Goal: Task Accomplishment & Management: Use online tool/utility

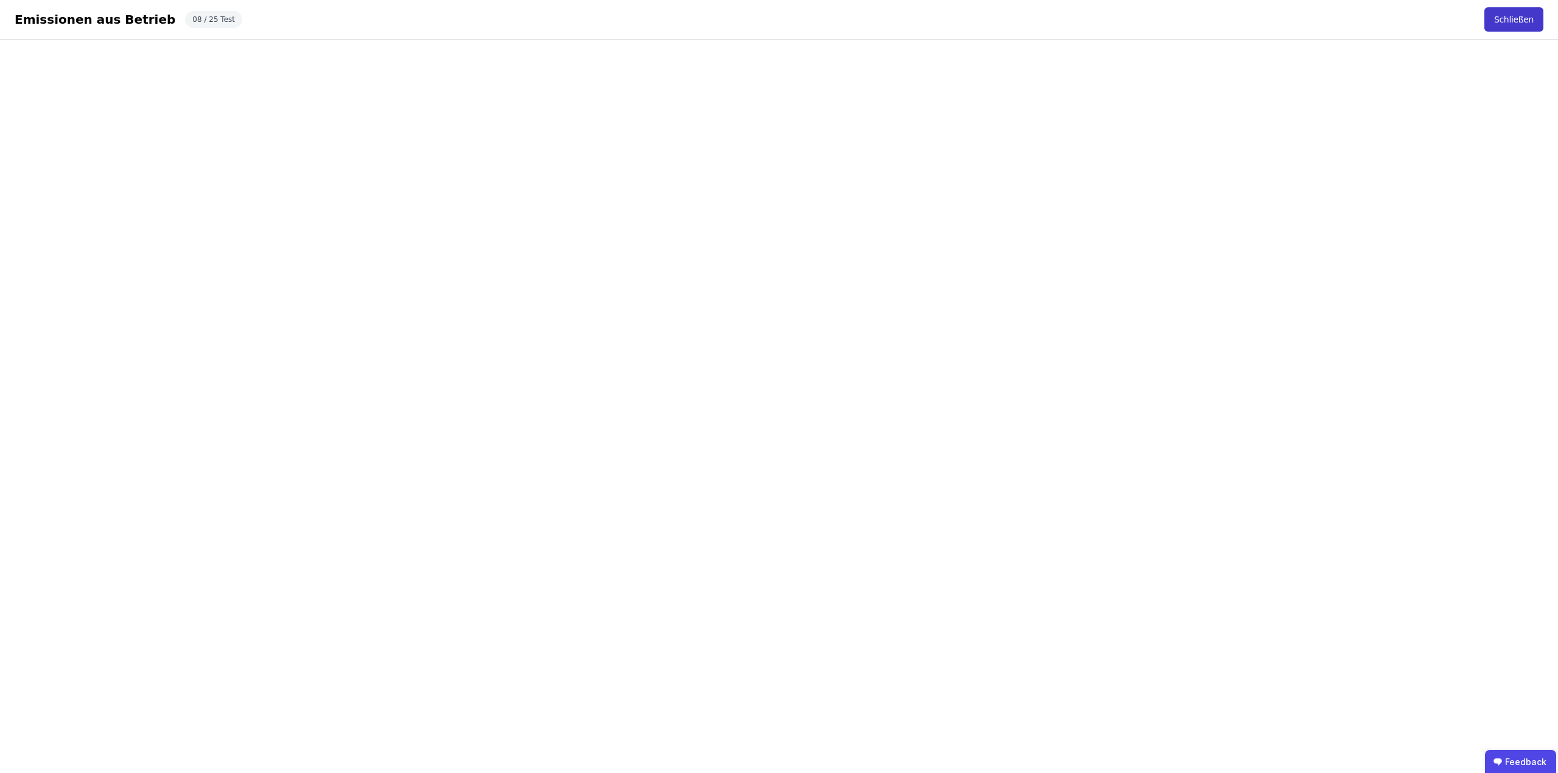
click at [1523, 18] on button "Schließen" at bounding box center [1513, 19] width 59 height 24
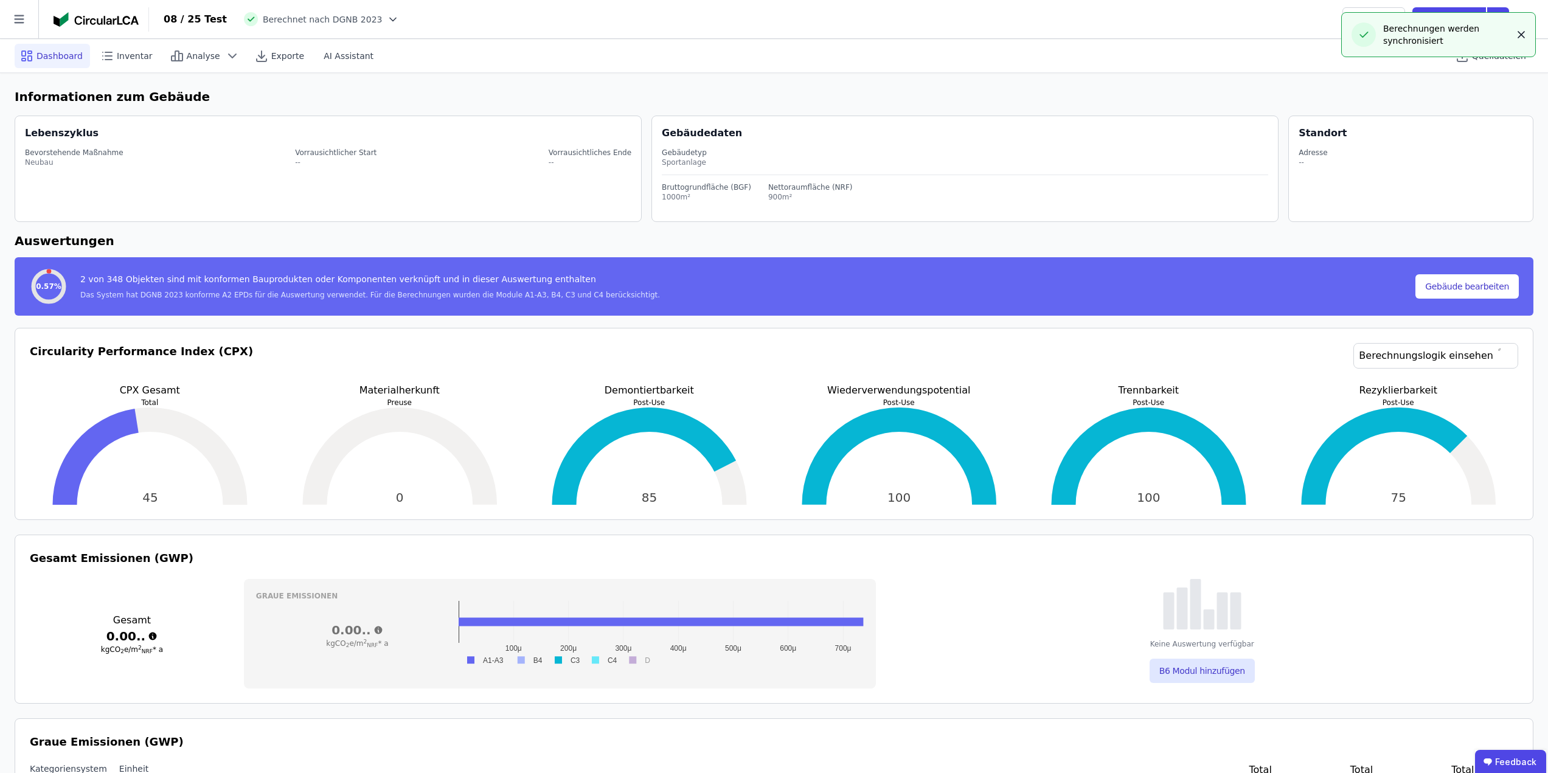
click at [1523, 32] on icon "button" at bounding box center [1522, 35] width 6 height 6
click at [1524, 23] on icon at bounding box center [1526, 19] width 15 height 15
click at [1486, 44] on span "Gebäude bearbeiten" at bounding box center [1470, 48] width 88 height 12
select select "**********"
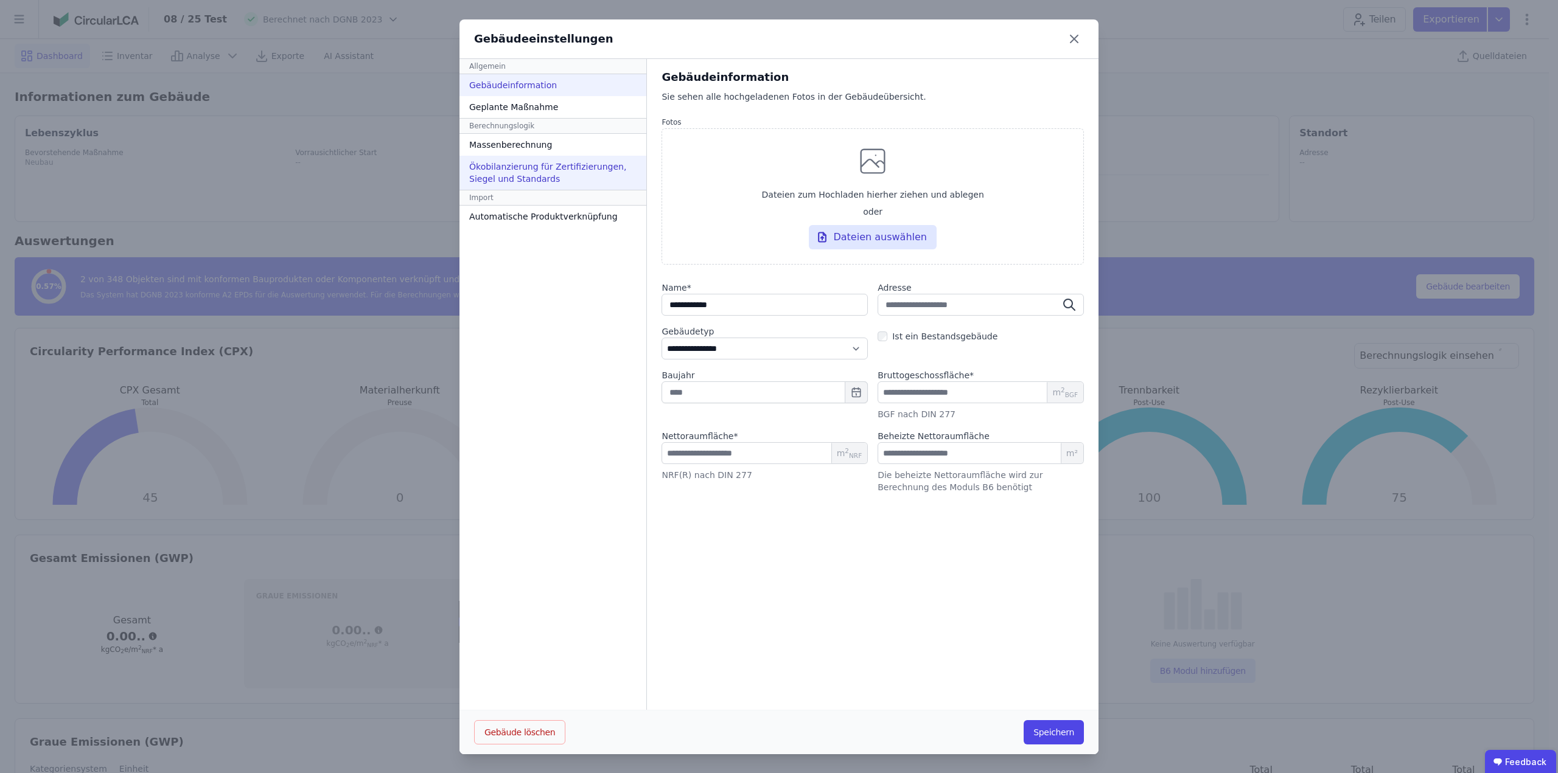
click at [522, 172] on div "Ökobilanzierung für Zertifizierungen, Siegel und Standards" at bounding box center [552, 173] width 187 height 34
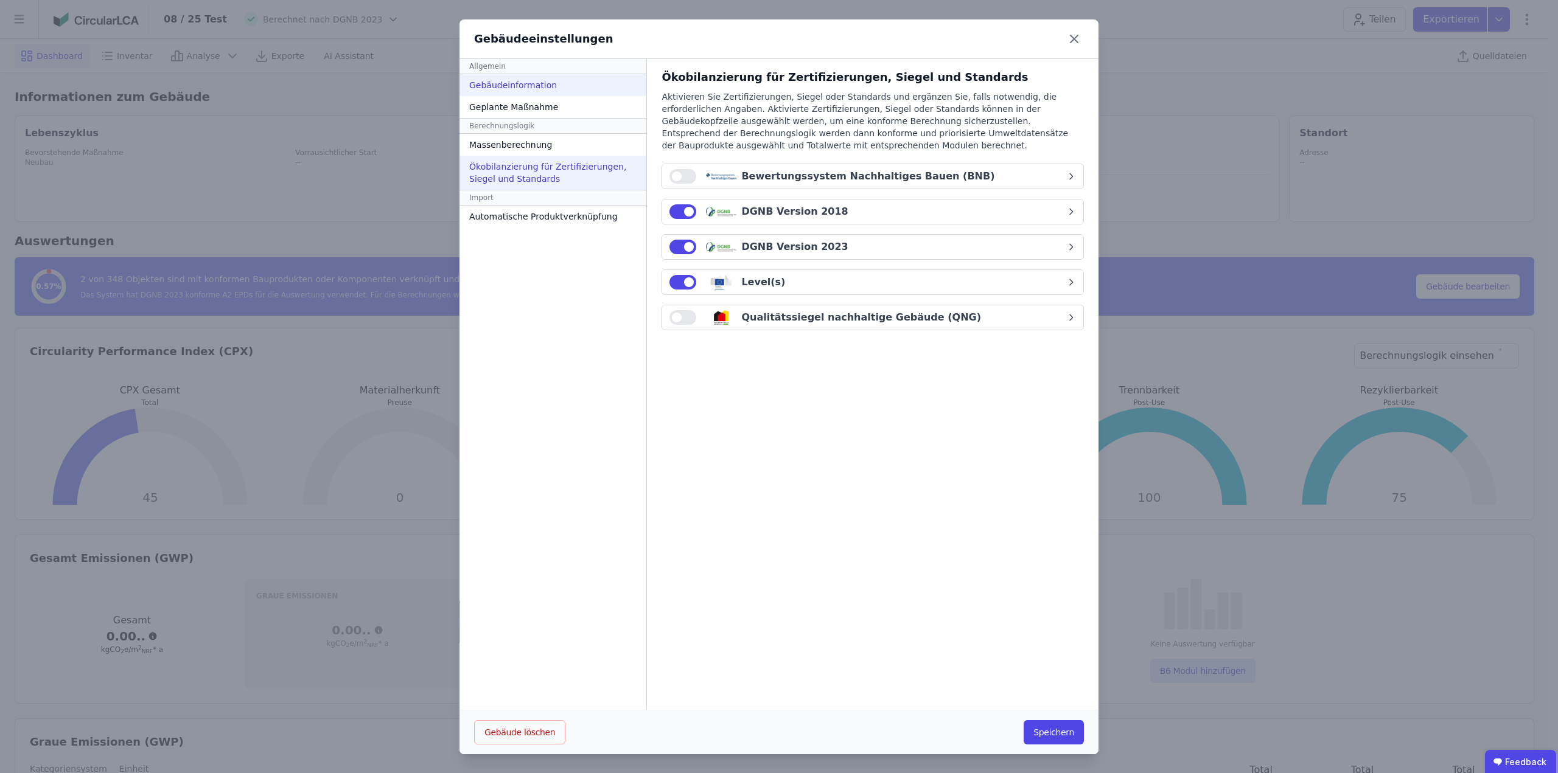
click at [523, 86] on div "Gebäudeinformation" at bounding box center [552, 85] width 187 height 22
select select "**********"
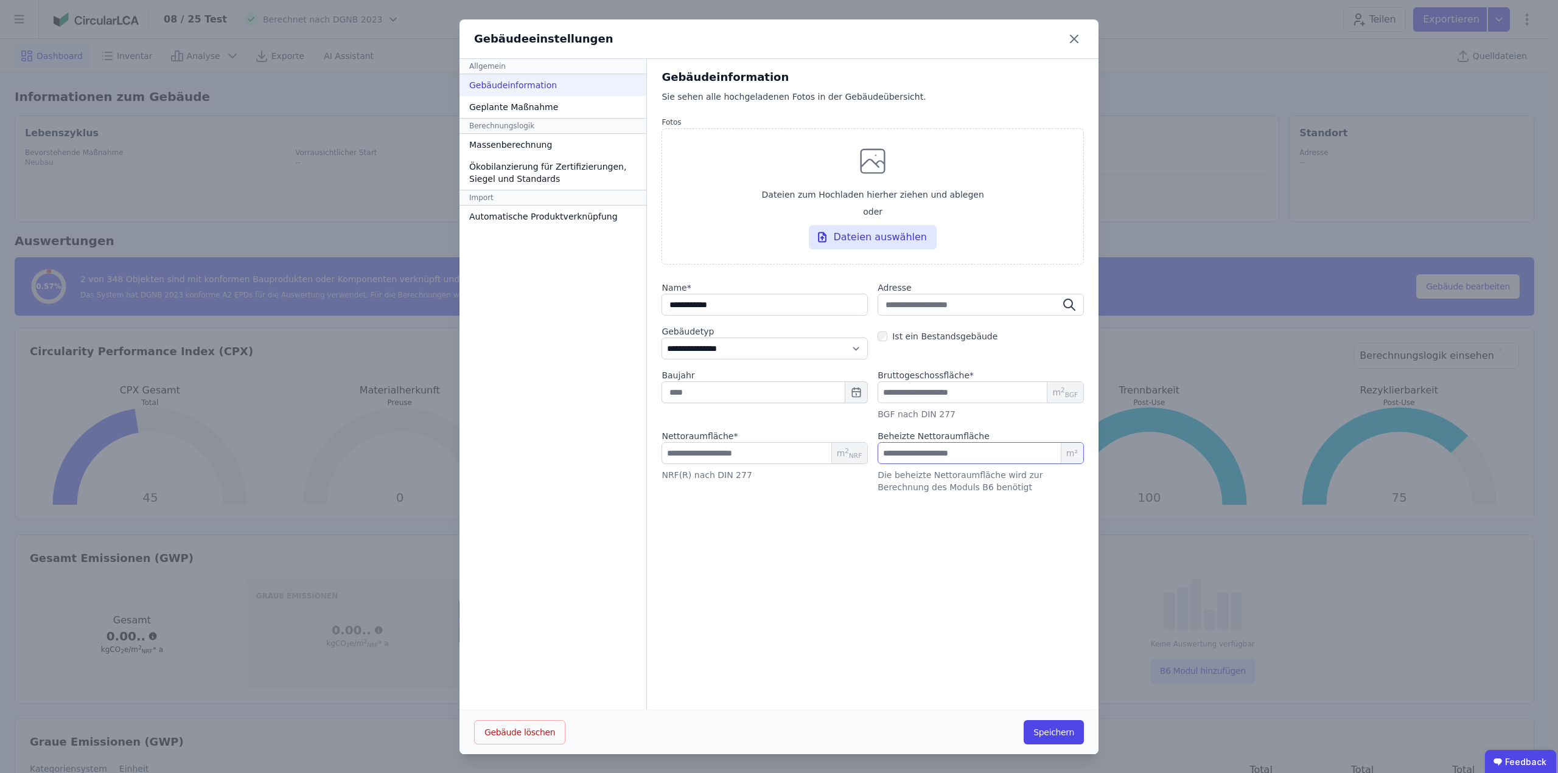
click at [917, 457] on input "number" at bounding box center [980, 453] width 206 height 22
type input "*"
type input "***"
click at [1068, 730] on button "Speichern" at bounding box center [1053, 732] width 60 height 24
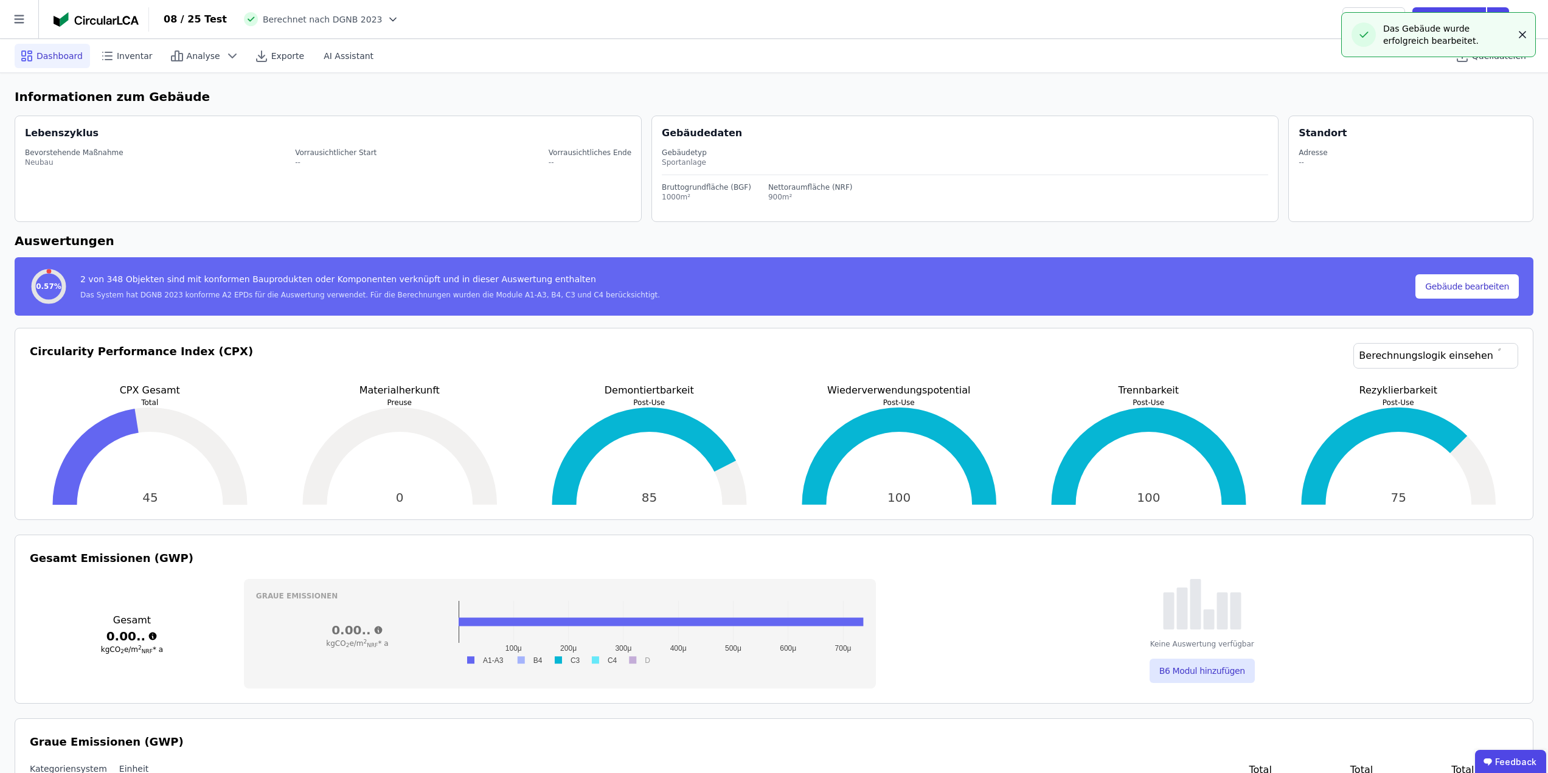
click at [1518, 32] on icon "button" at bounding box center [1523, 35] width 12 height 12
click at [1523, 15] on icon at bounding box center [1526, 19] width 15 height 15
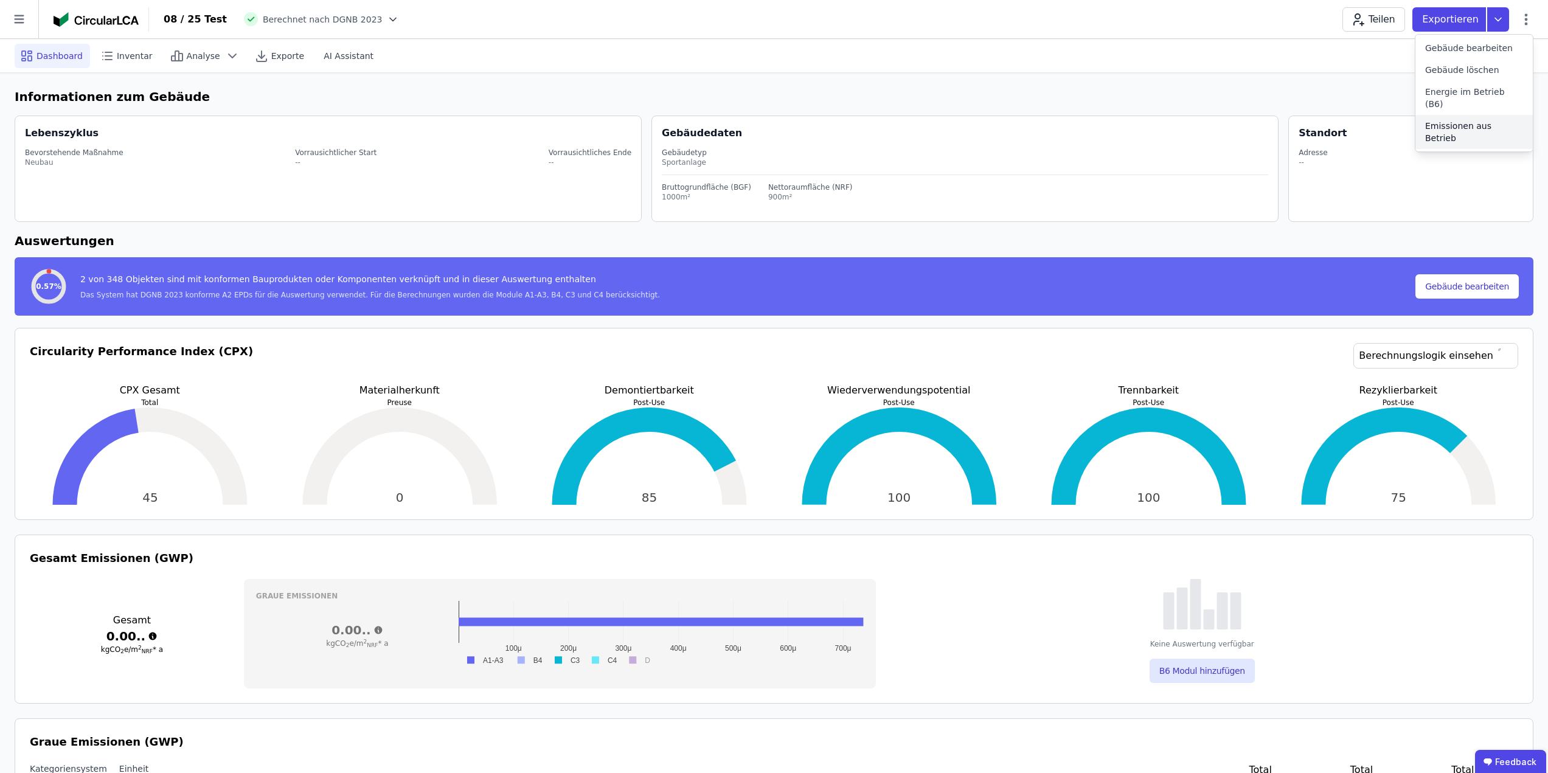
click at [1461, 120] on span "Emissionen aus Betrieb" at bounding box center [1475, 132] width 98 height 24
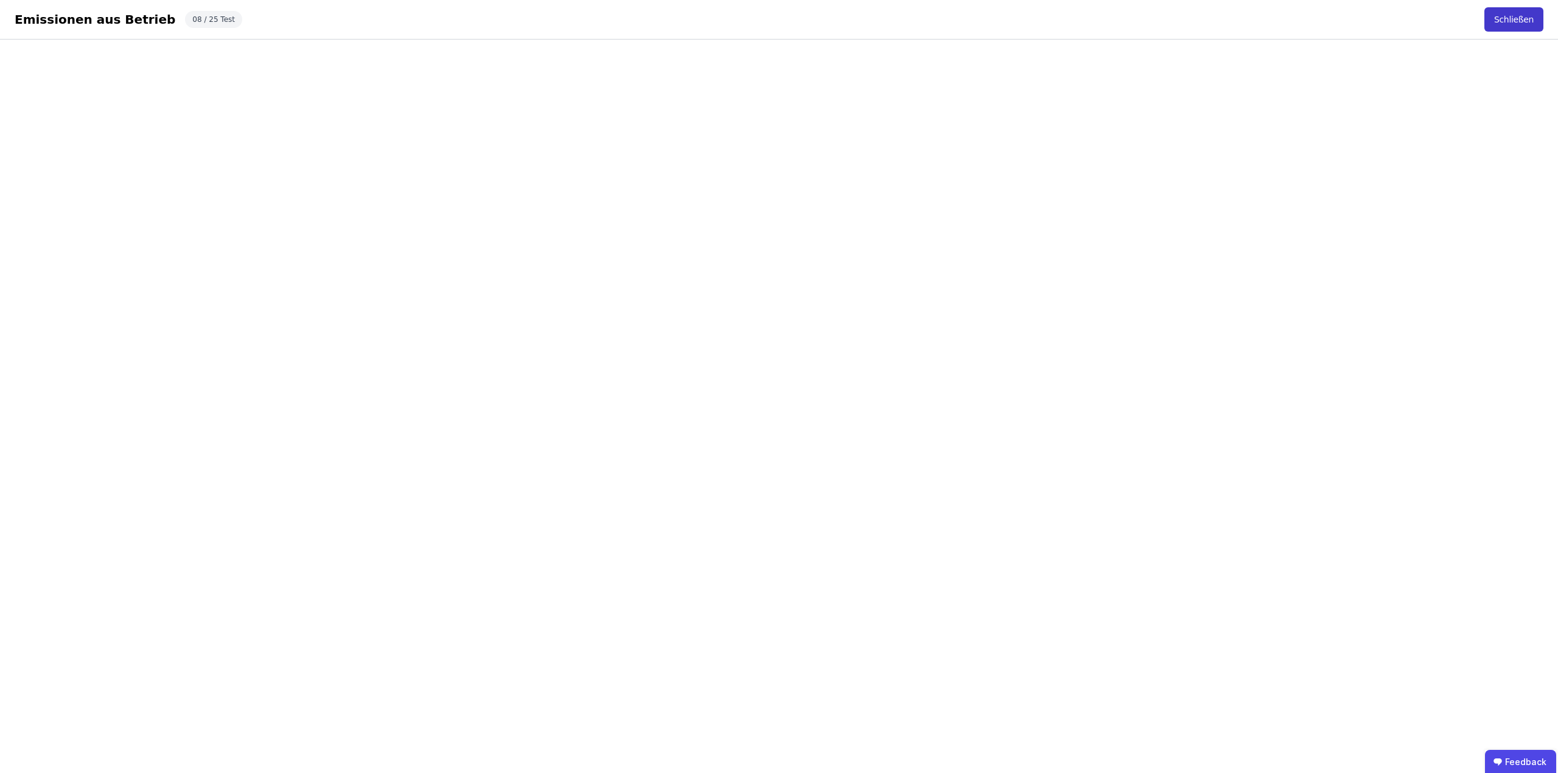
click at [1527, 20] on button "Schließen" at bounding box center [1513, 19] width 59 height 24
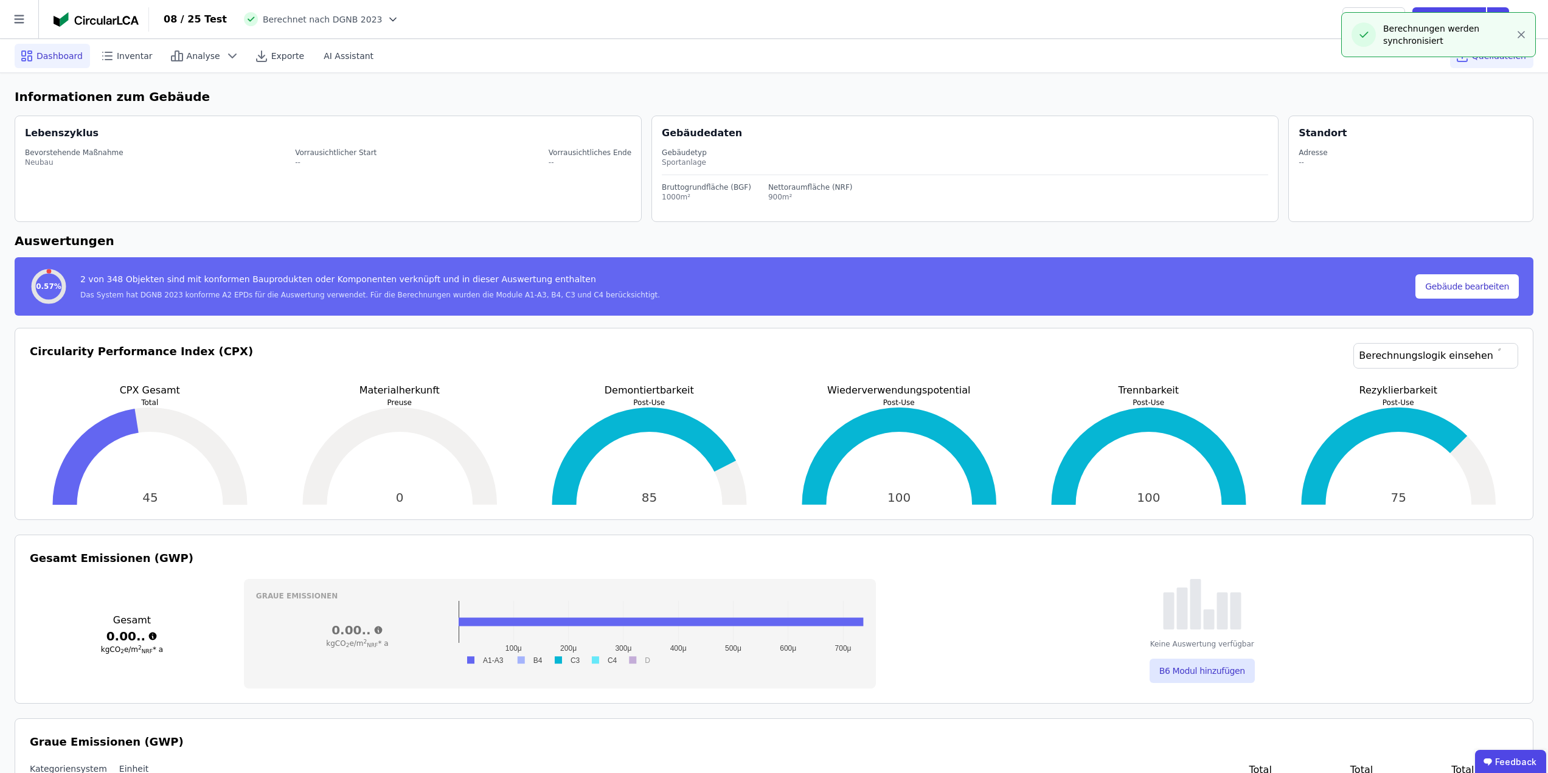
click at [1496, 58] on span "Quelldateien" at bounding box center [1499, 56] width 54 height 12
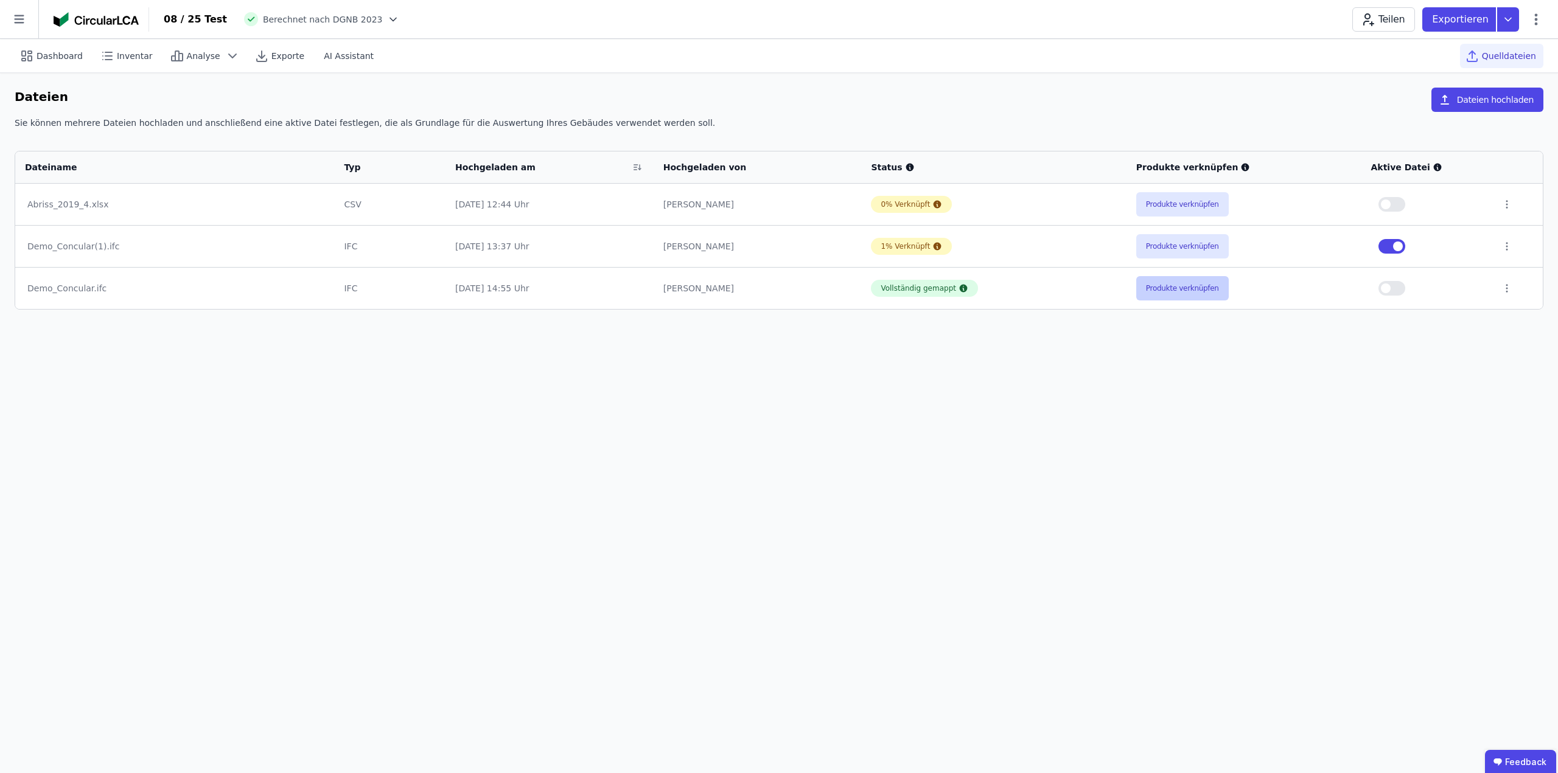
click at [1189, 291] on button "Produkte verknüpfen" at bounding box center [1182, 288] width 92 height 24
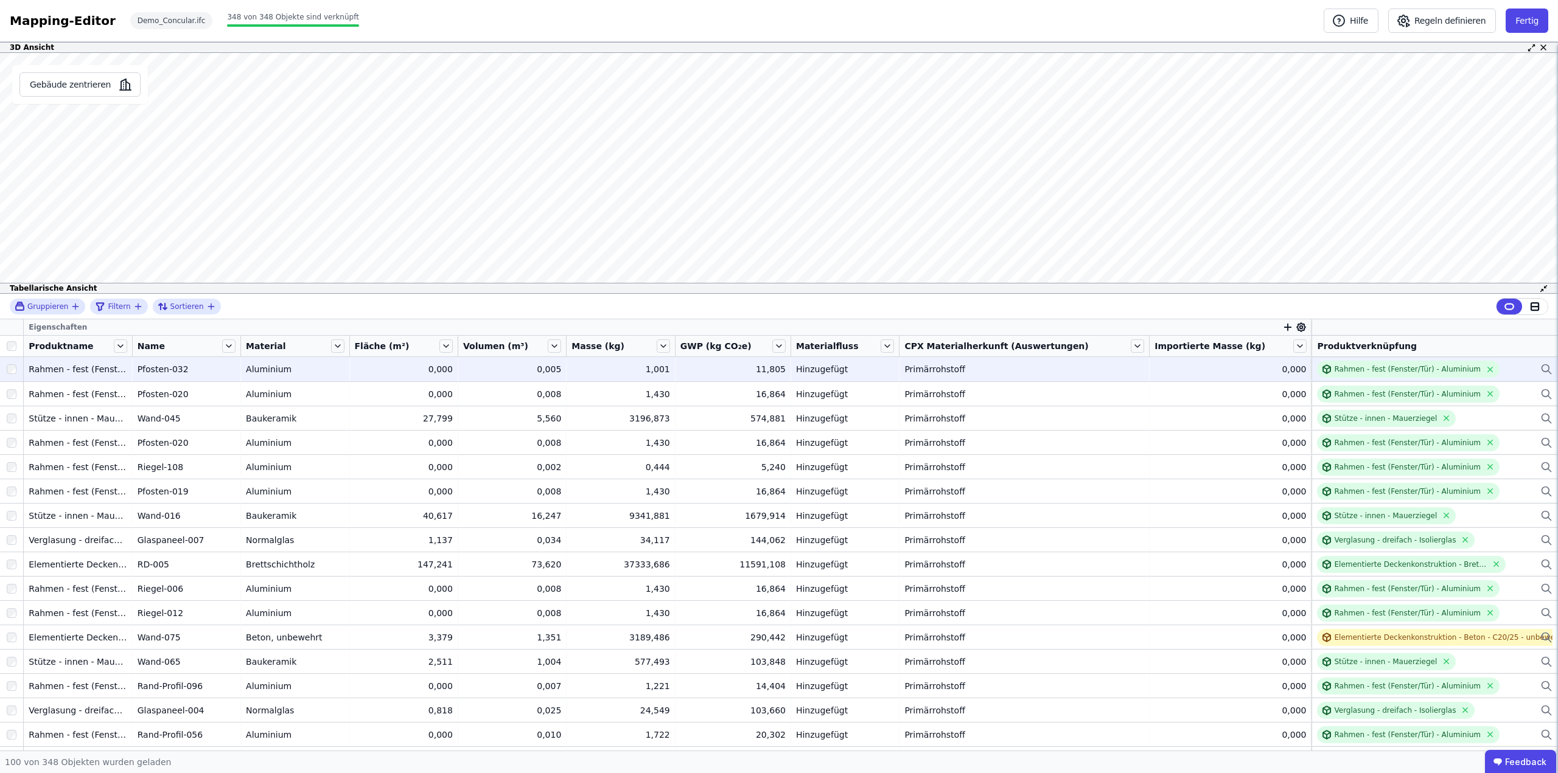
click at [1542, 370] on icon at bounding box center [1545, 368] width 7 height 7
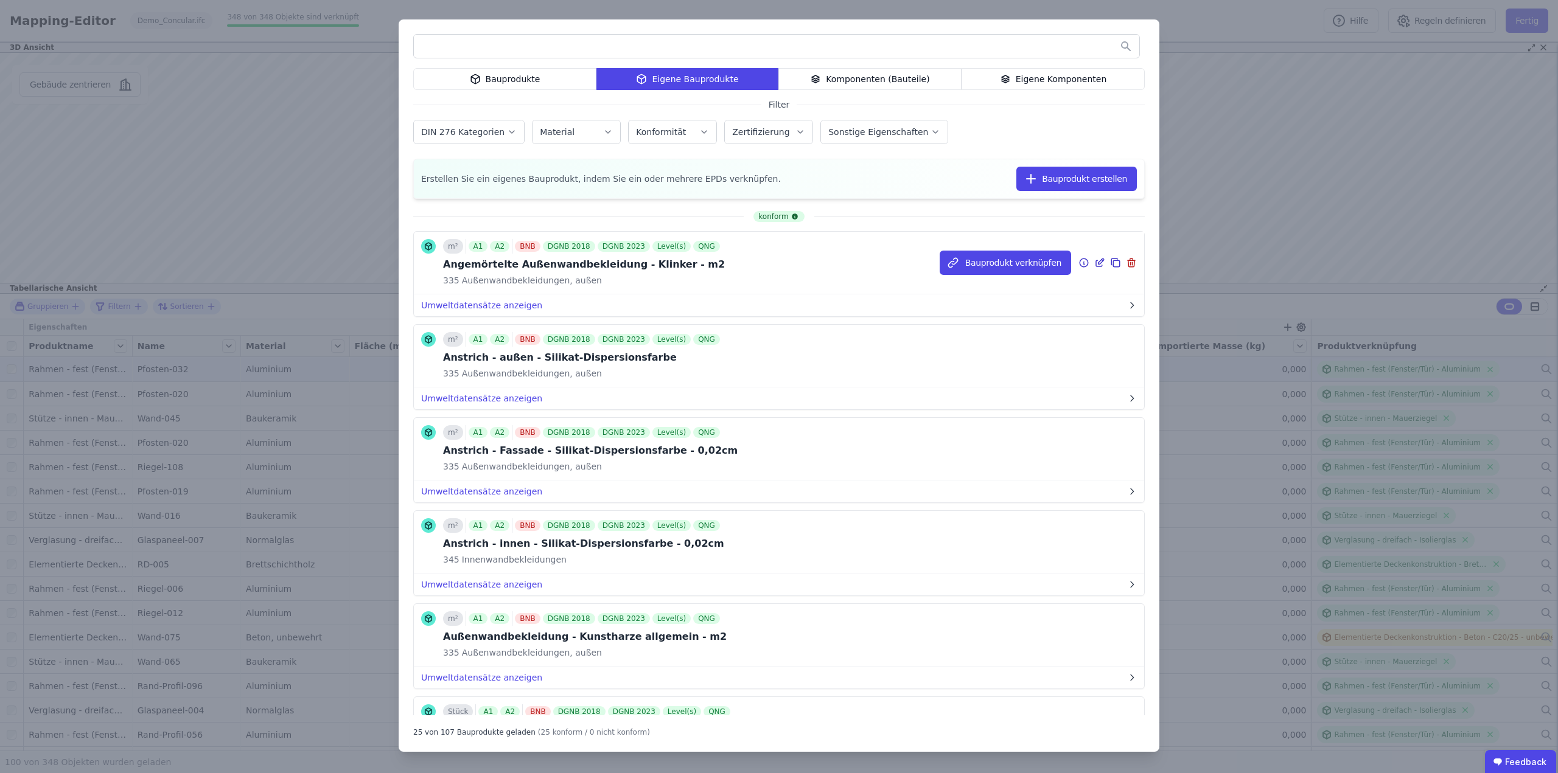
click at [1113, 265] on icon at bounding box center [1116, 263] width 7 height 7
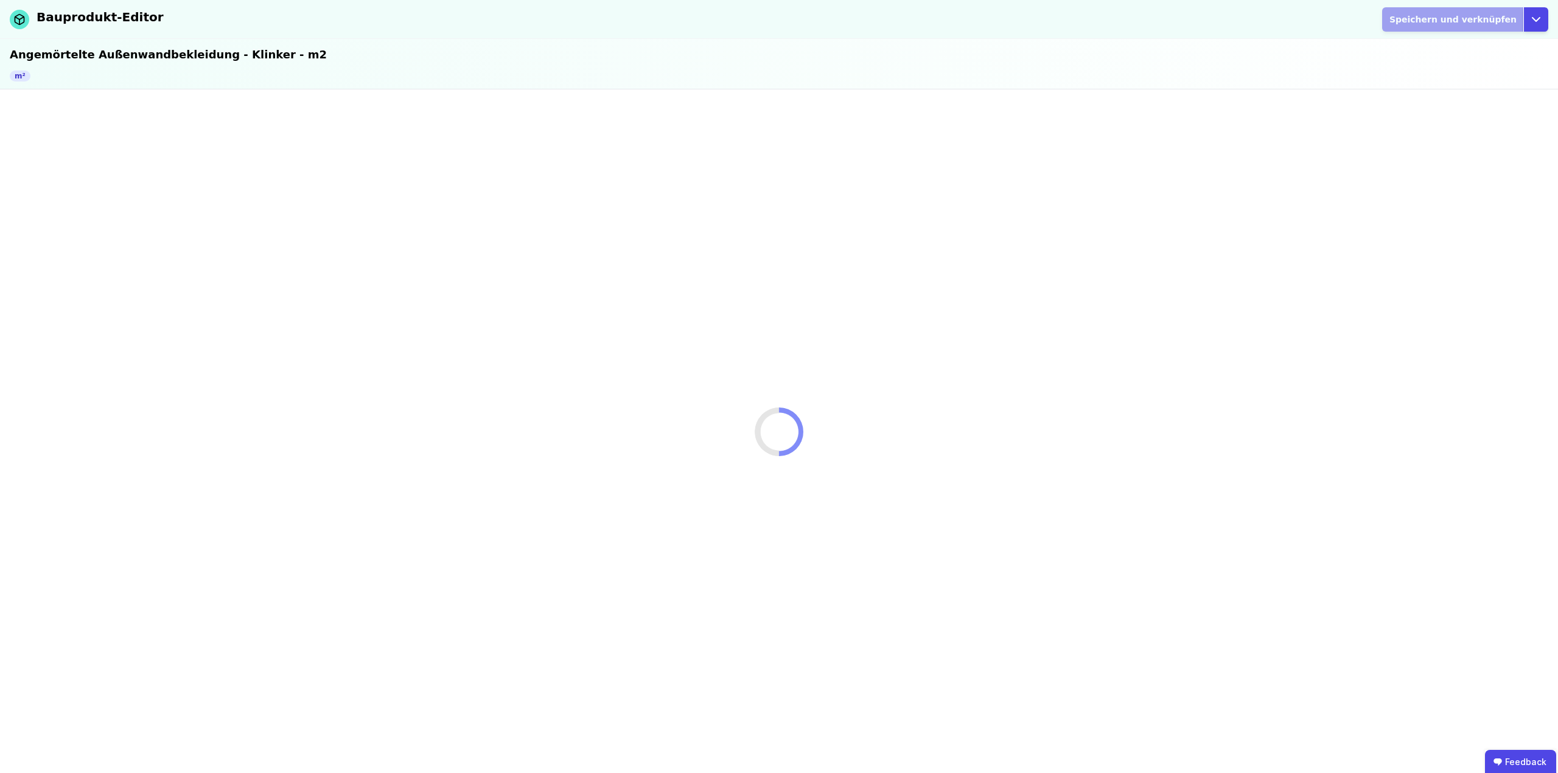
select select "**********"
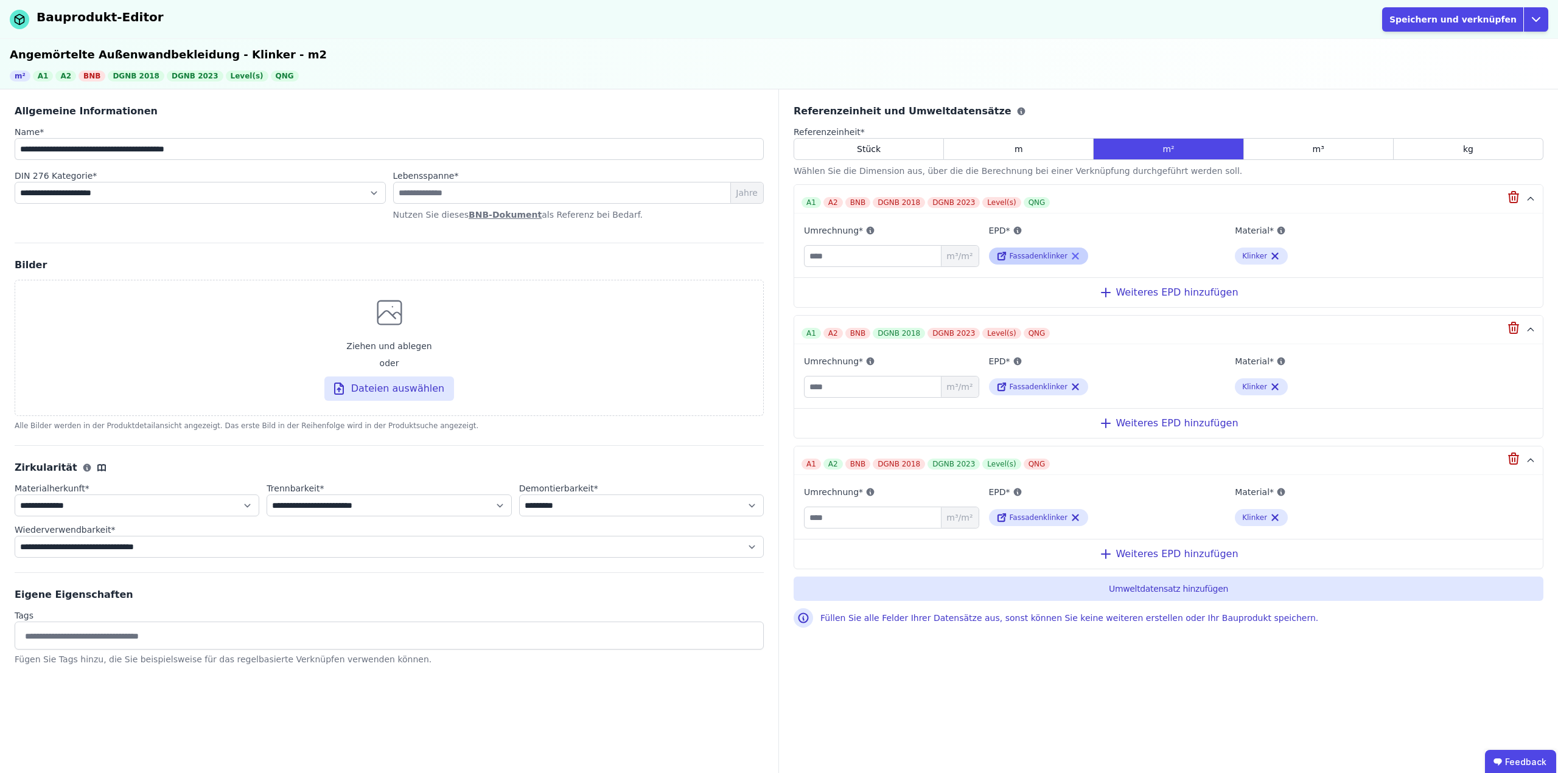
click at [1072, 257] on icon at bounding box center [1075, 256] width 11 height 15
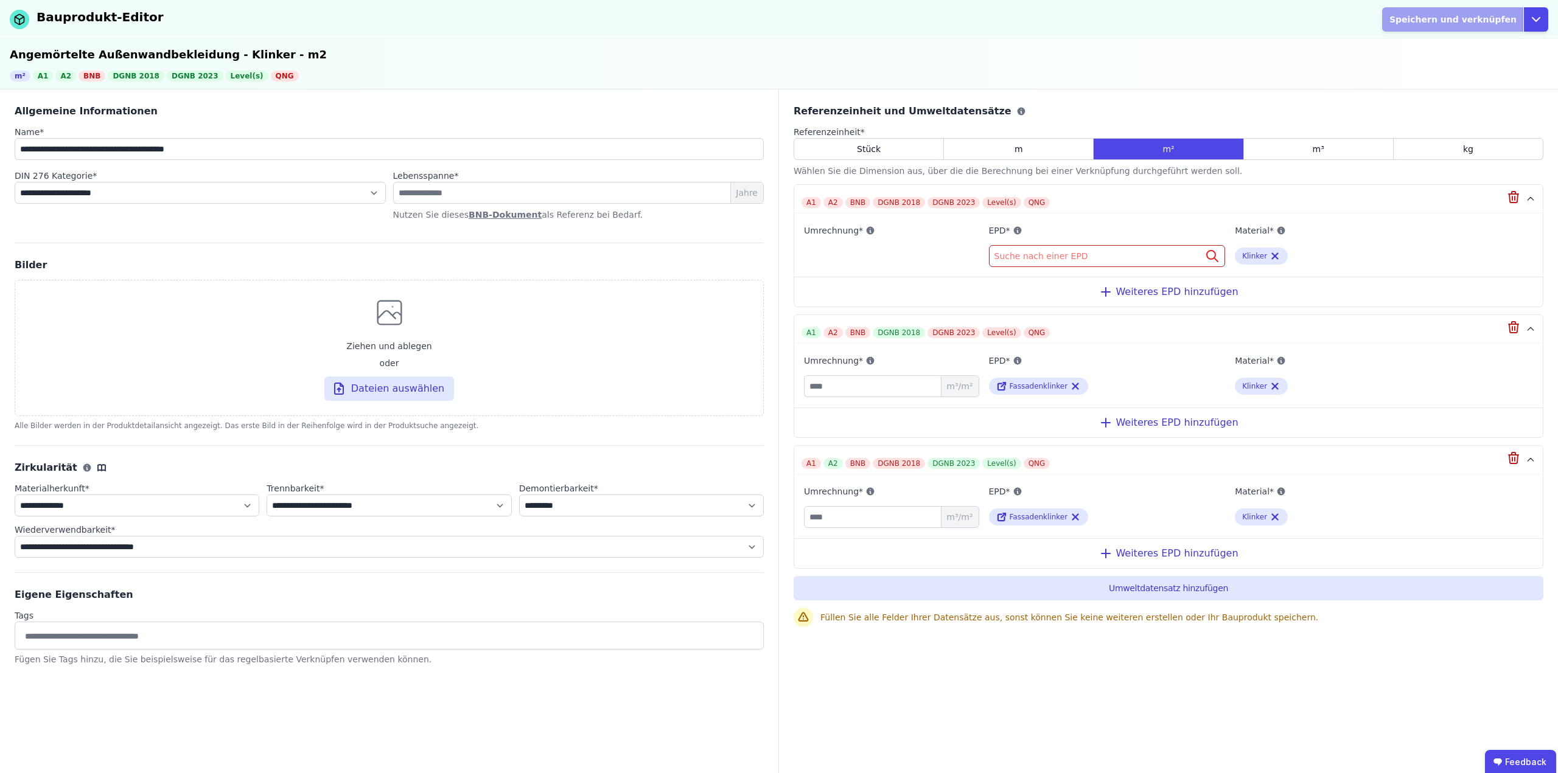
click at [1068, 255] on span "Suche nach einer EPD" at bounding box center [1042, 256] width 96 height 12
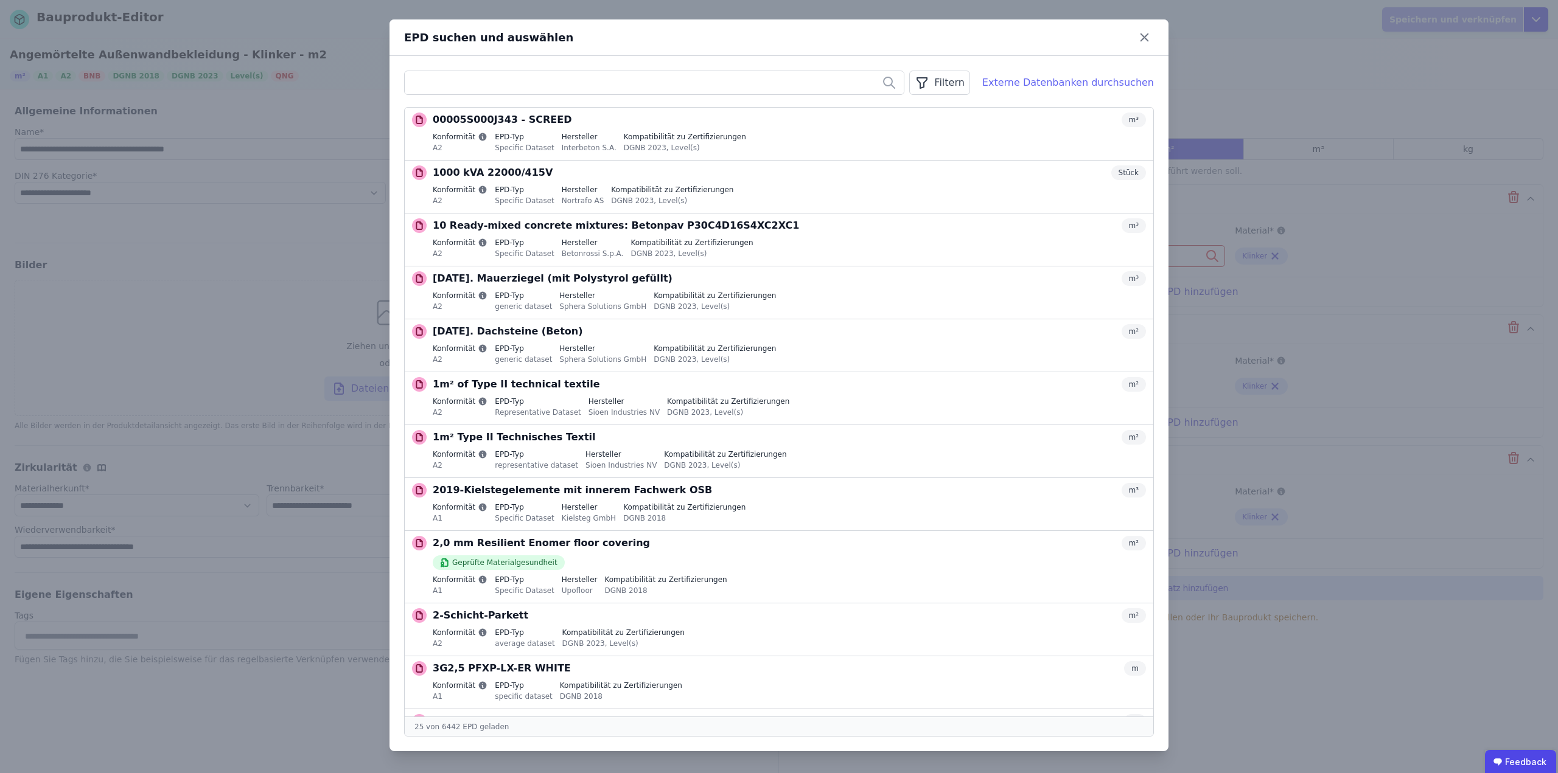
click at [1068, 86] on div "Externe Datenbanken durchsuchen" at bounding box center [1068, 82] width 172 height 15
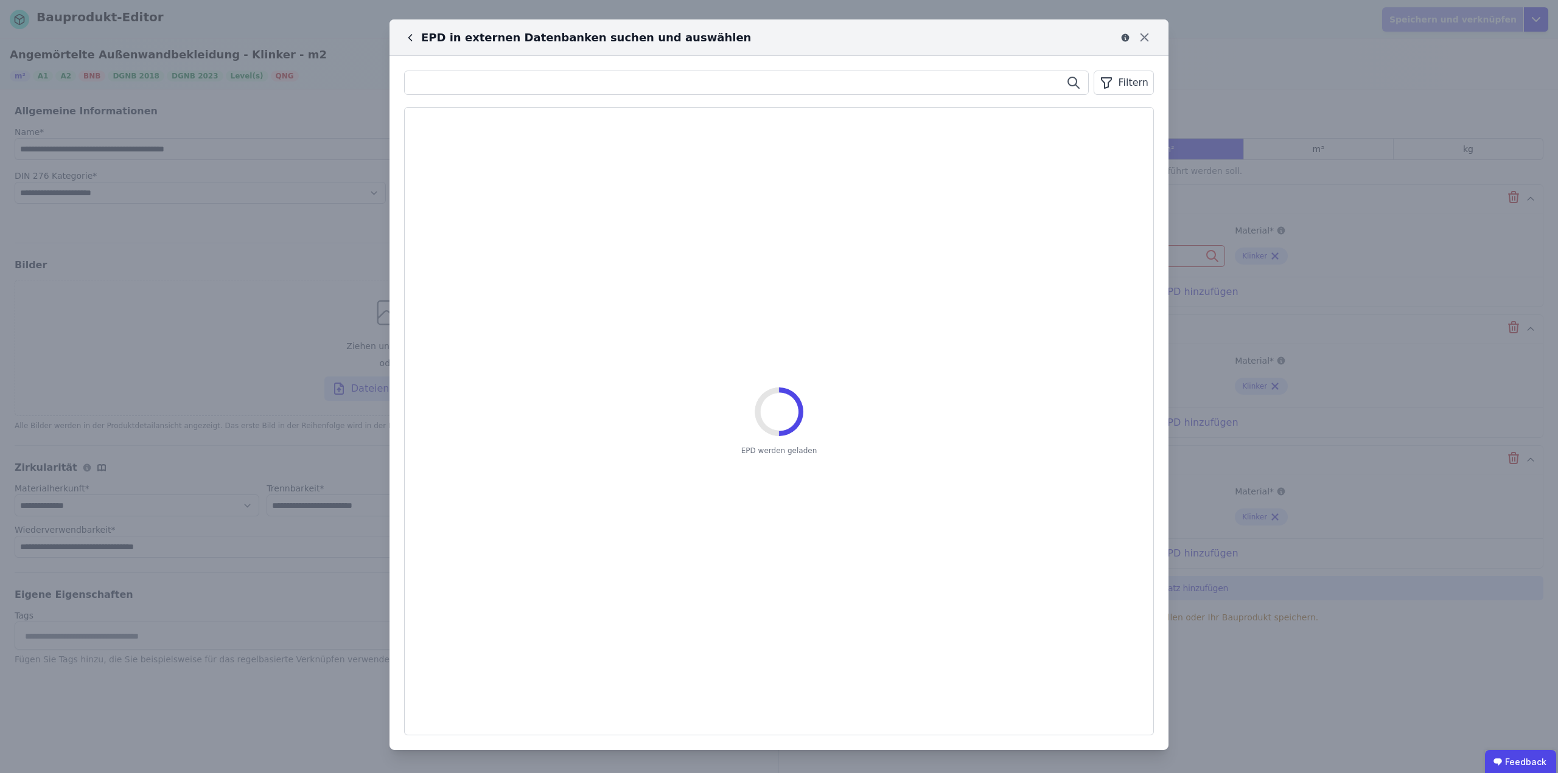
click at [551, 85] on input "text" at bounding box center [746, 83] width 683 height 22
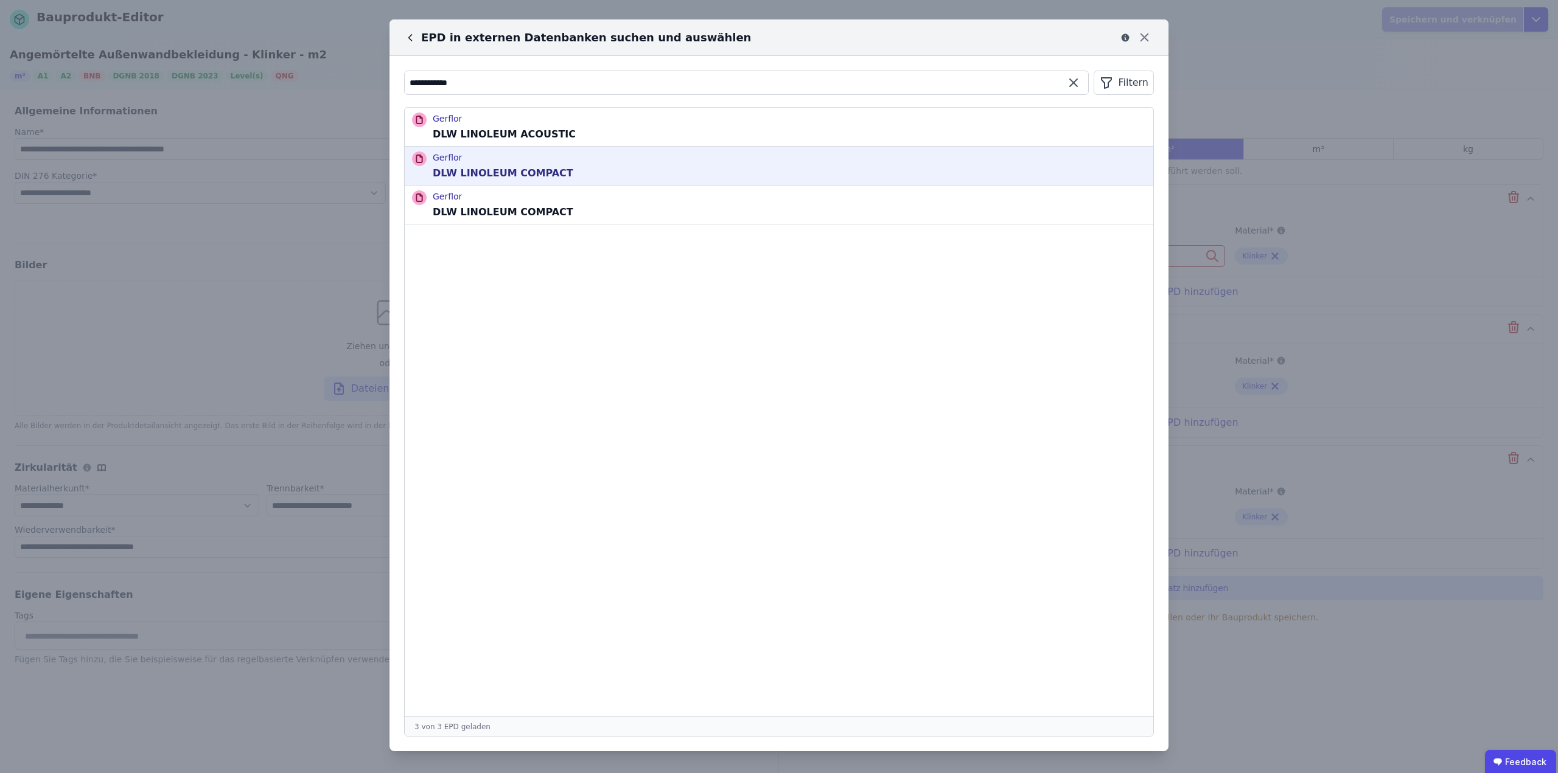
type input "**********"
click at [525, 172] on p "DLW LINOLEUM COMPACT" at bounding box center [503, 173] width 141 height 15
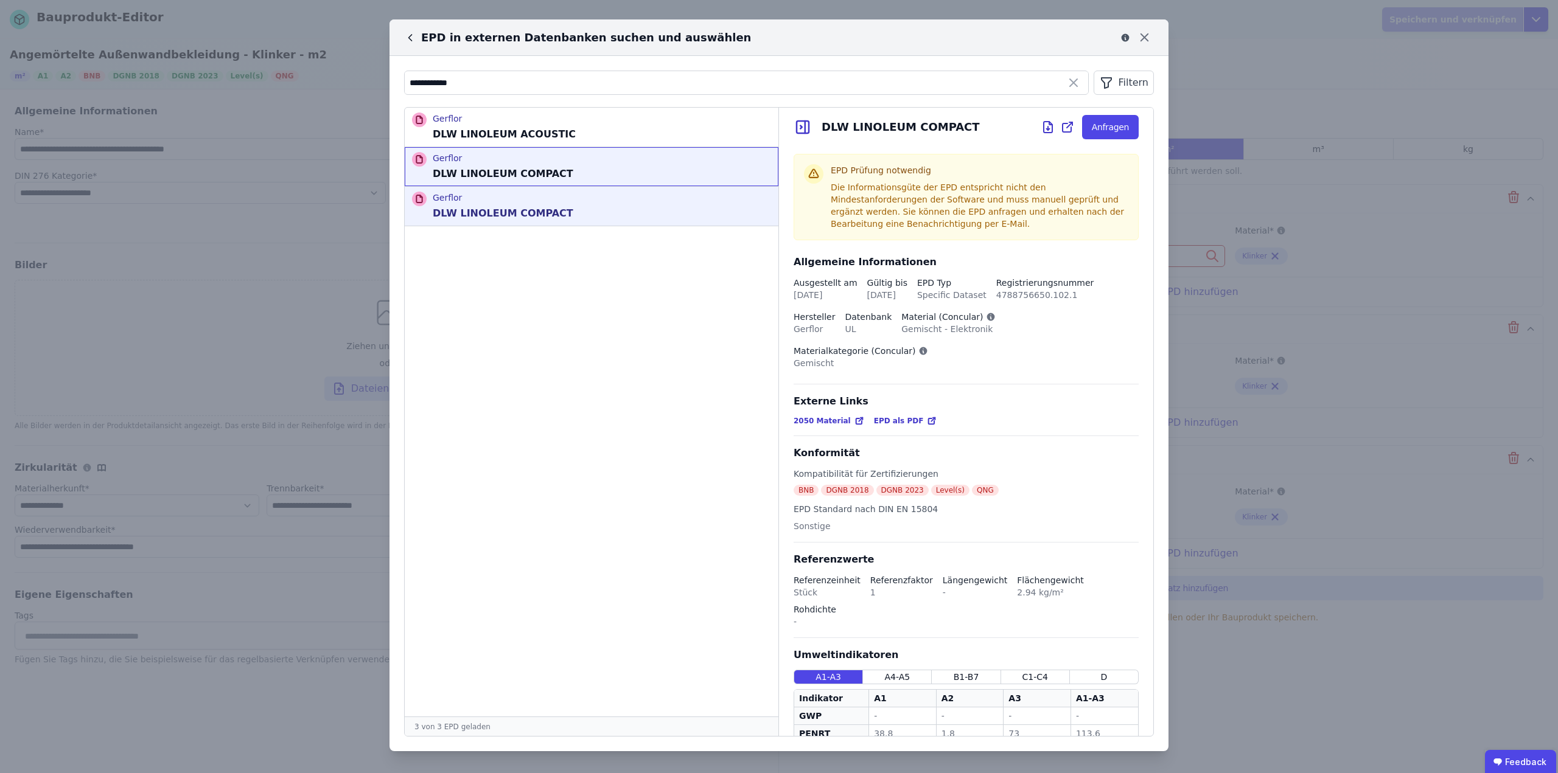
click at [524, 209] on p "DLW LINOLEUM COMPACT" at bounding box center [503, 213] width 141 height 15
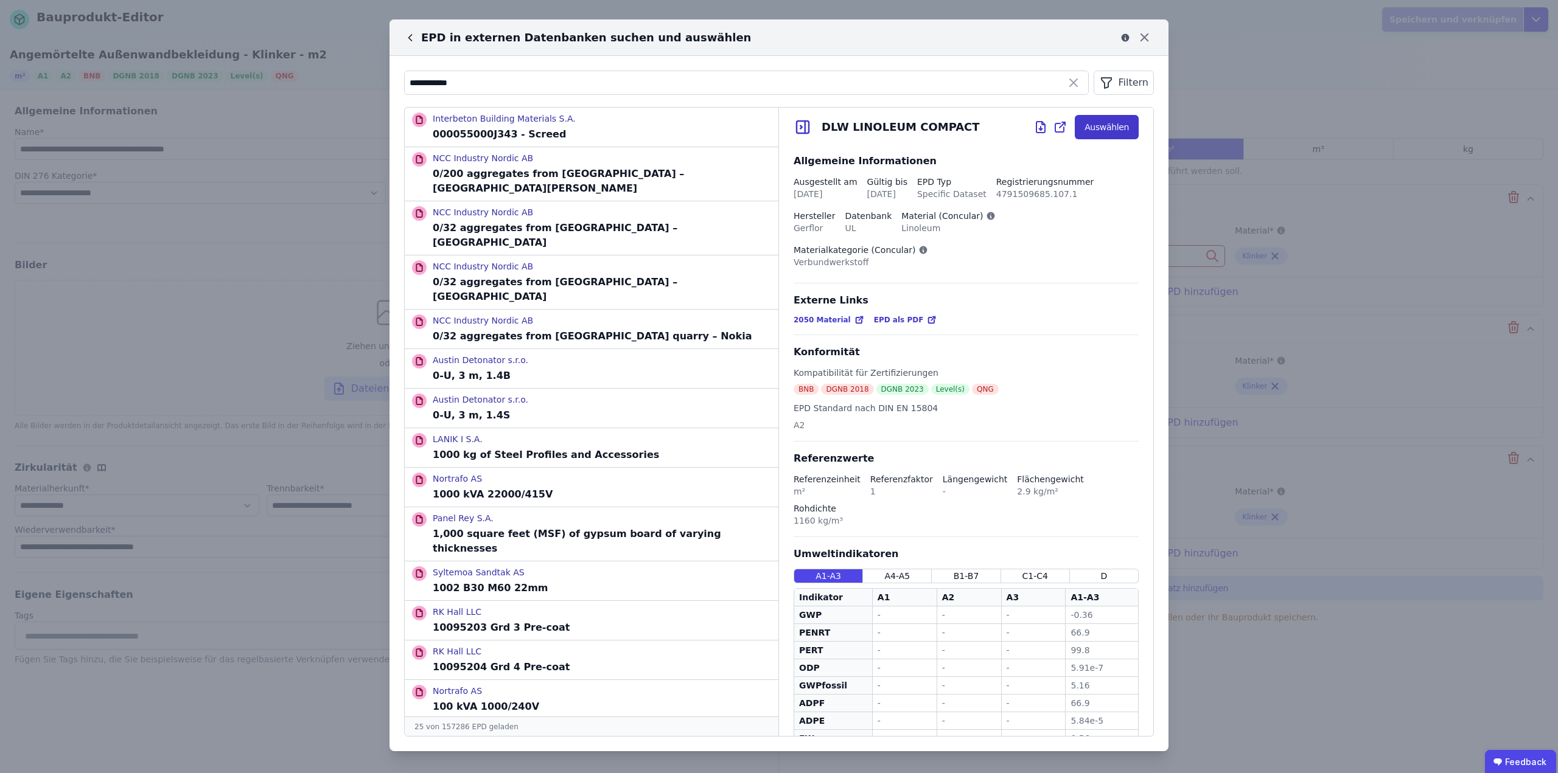
click at [1087, 126] on button "Auswählen" at bounding box center [1107, 127] width 64 height 24
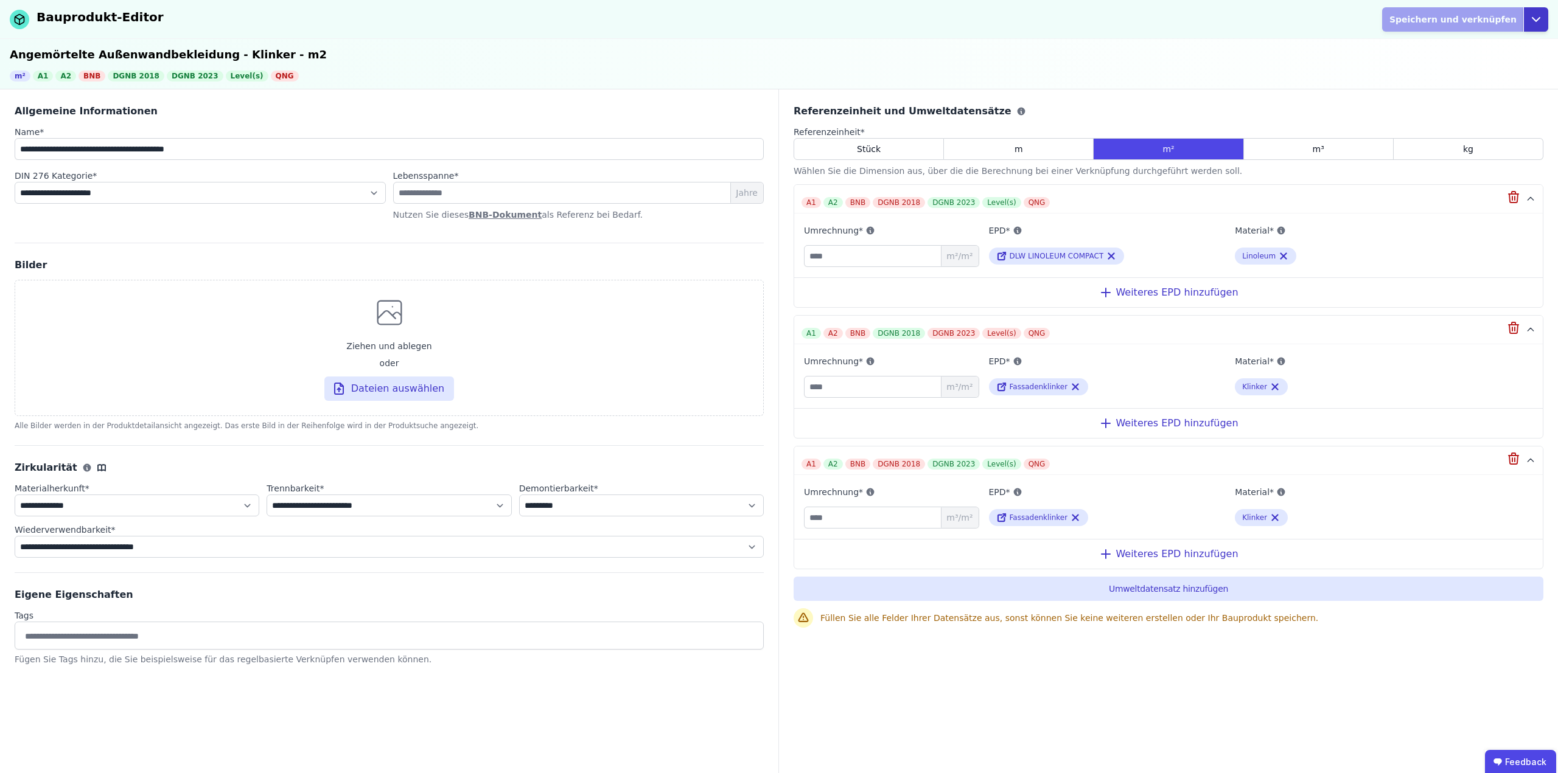
click at [1533, 23] on icon "button" at bounding box center [1535, 19] width 15 height 15
click at [1449, 69] on div "Abbrechen" at bounding box center [1479, 70] width 135 height 22
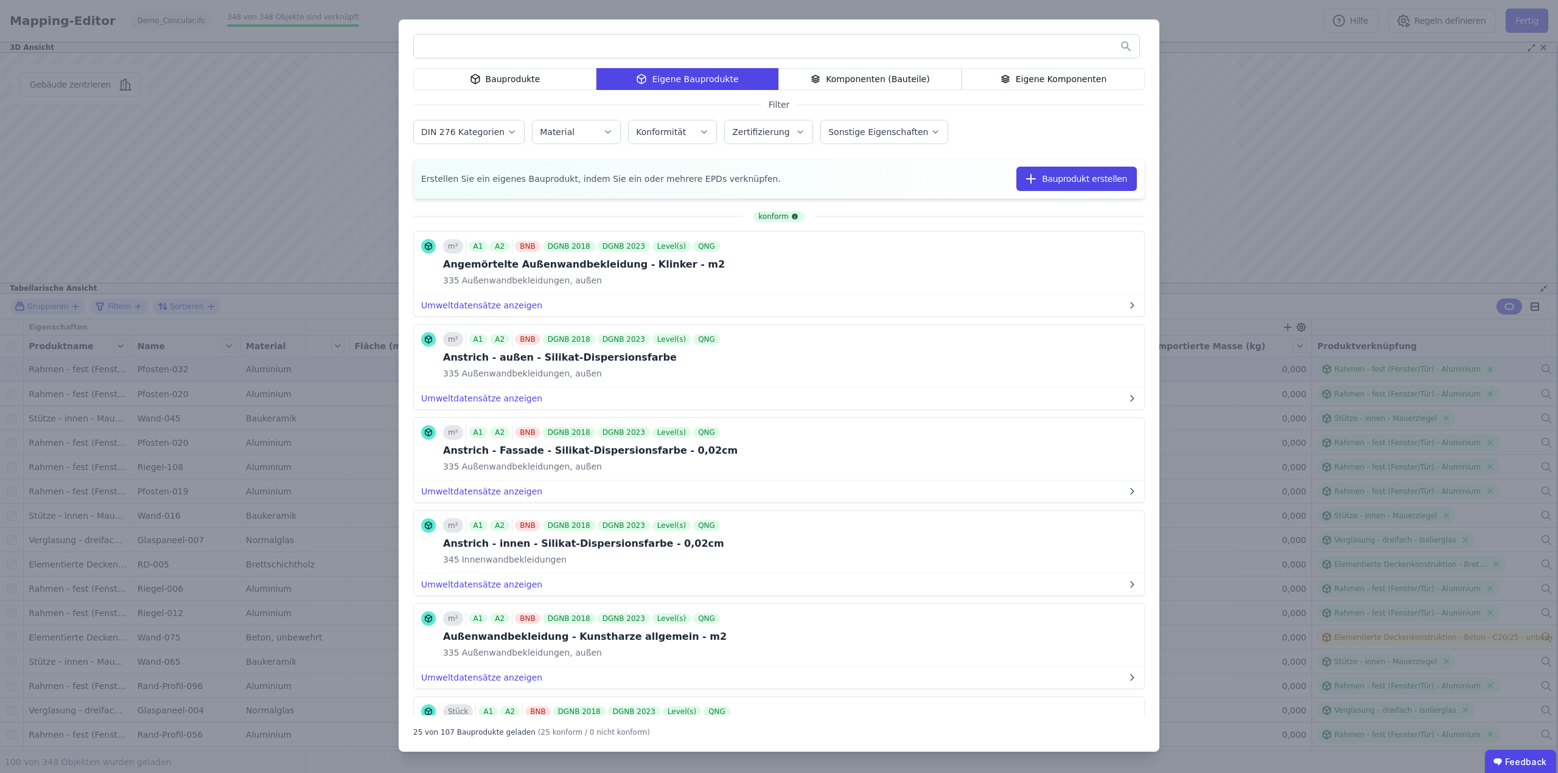
click at [1215, 27] on div "Bauprodukte Eigene Bauprodukte Komponenten (Bauteile) Eigene Komponenten Filter…" at bounding box center [779, 386] width 1558 height 773
